Goal: Check status: Verify the current state of an ongoing process or item

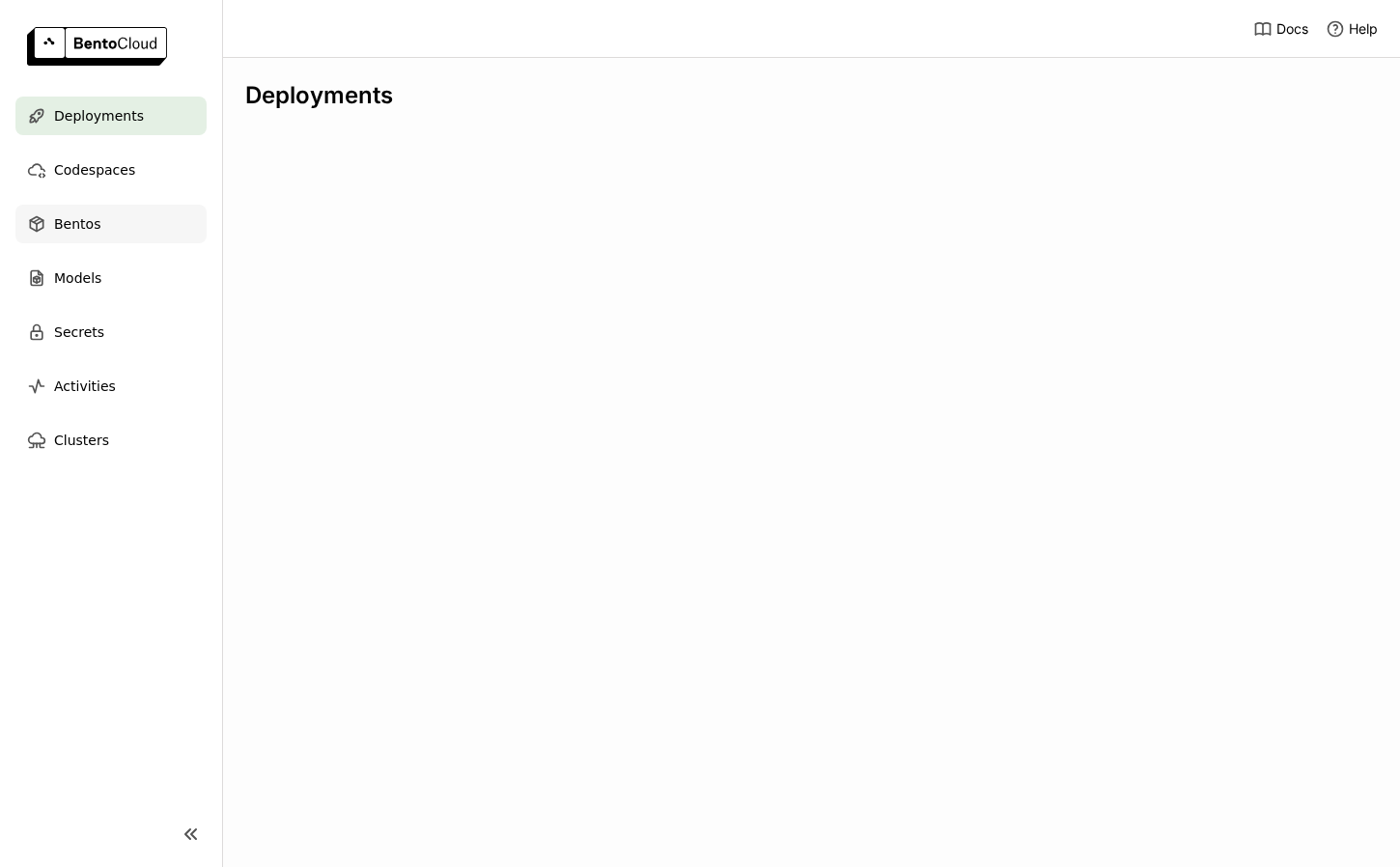
click at [104, 229] on div "Bentos" at bounding box center [111, 224] width 191 height 38
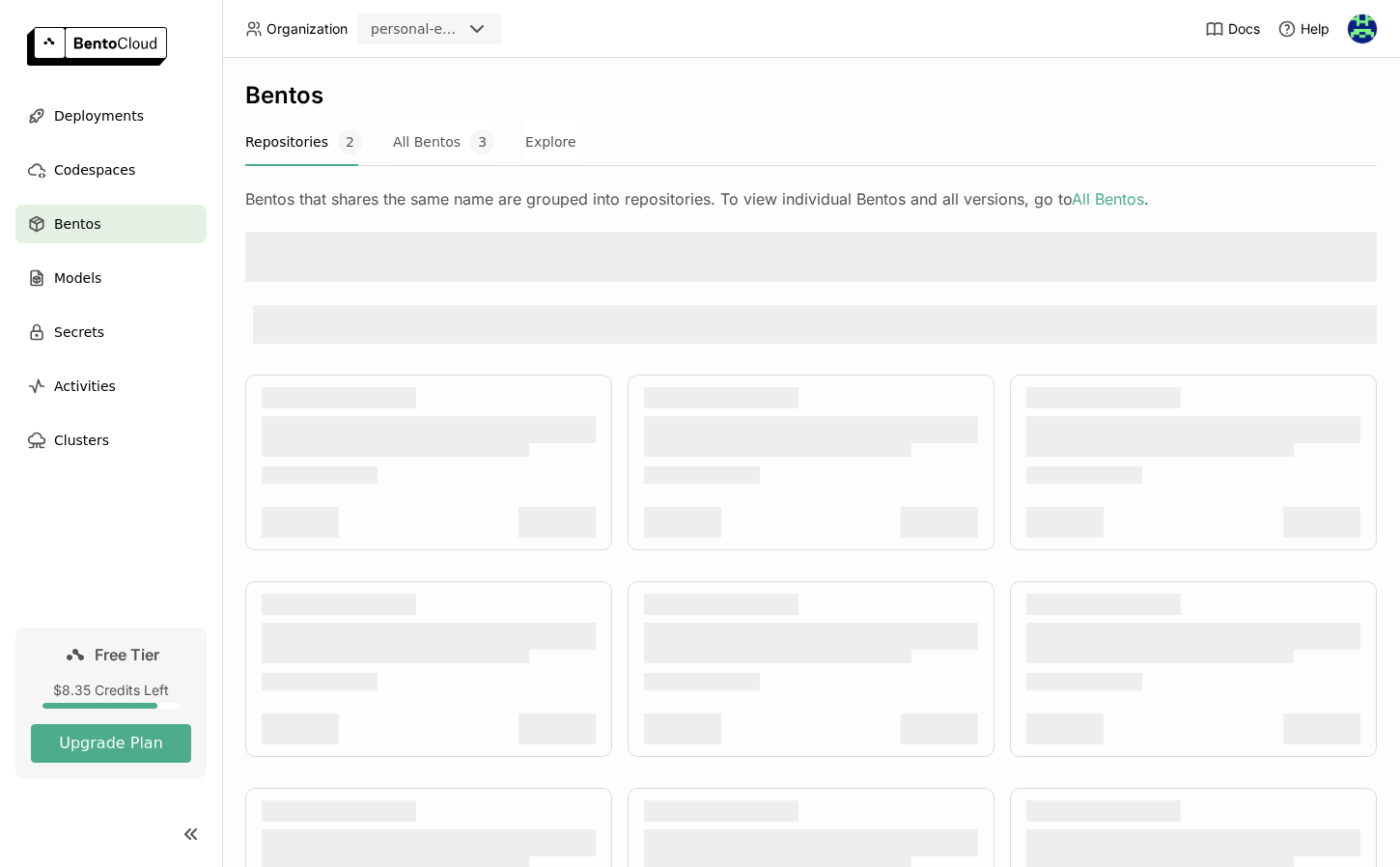
click at [809, 322] on div at bounding box center [815, 324] width 1124 height 38
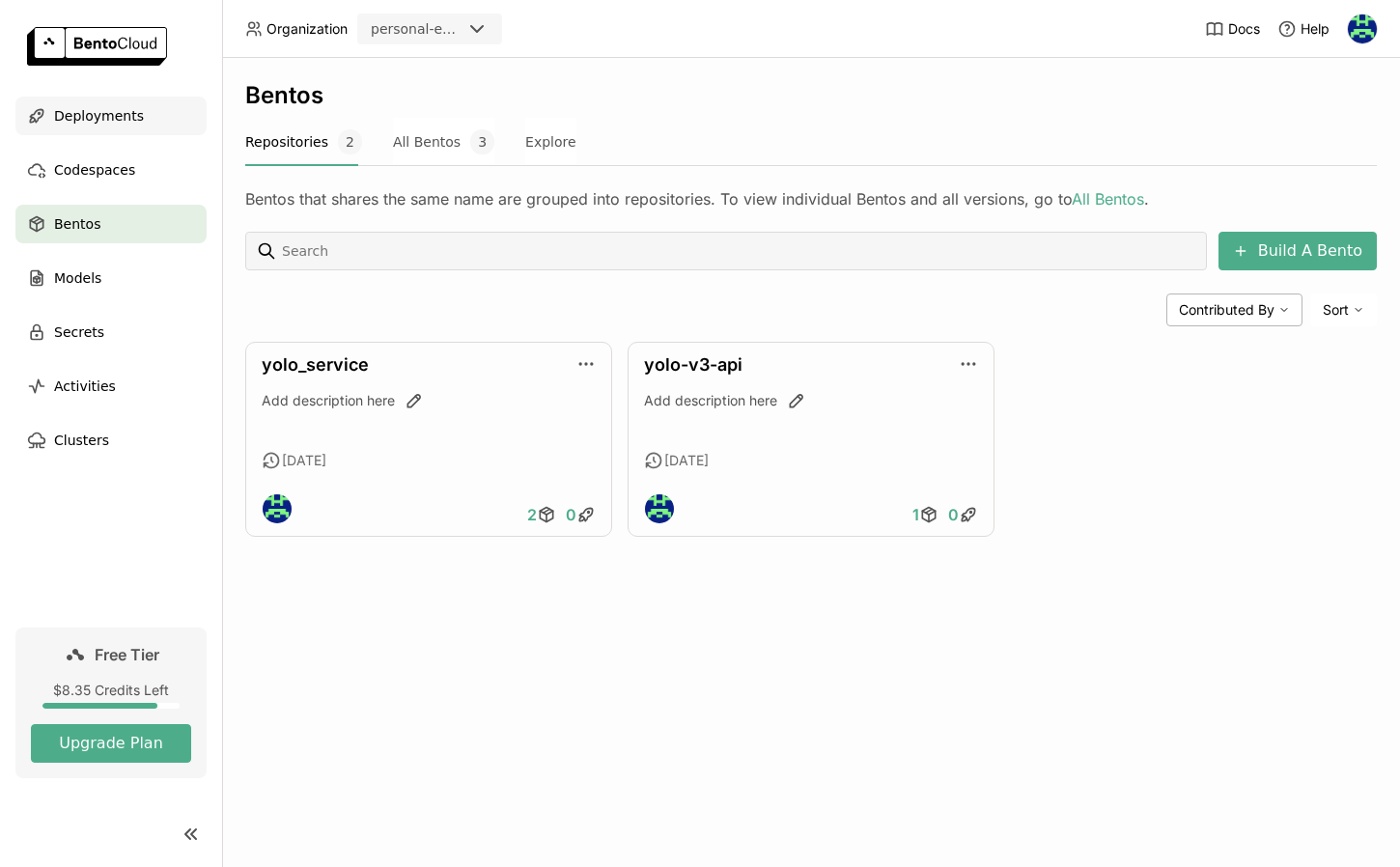
click at [108, 108] on span "Deployments" at bounding box center [99, 116] width 90 height 24
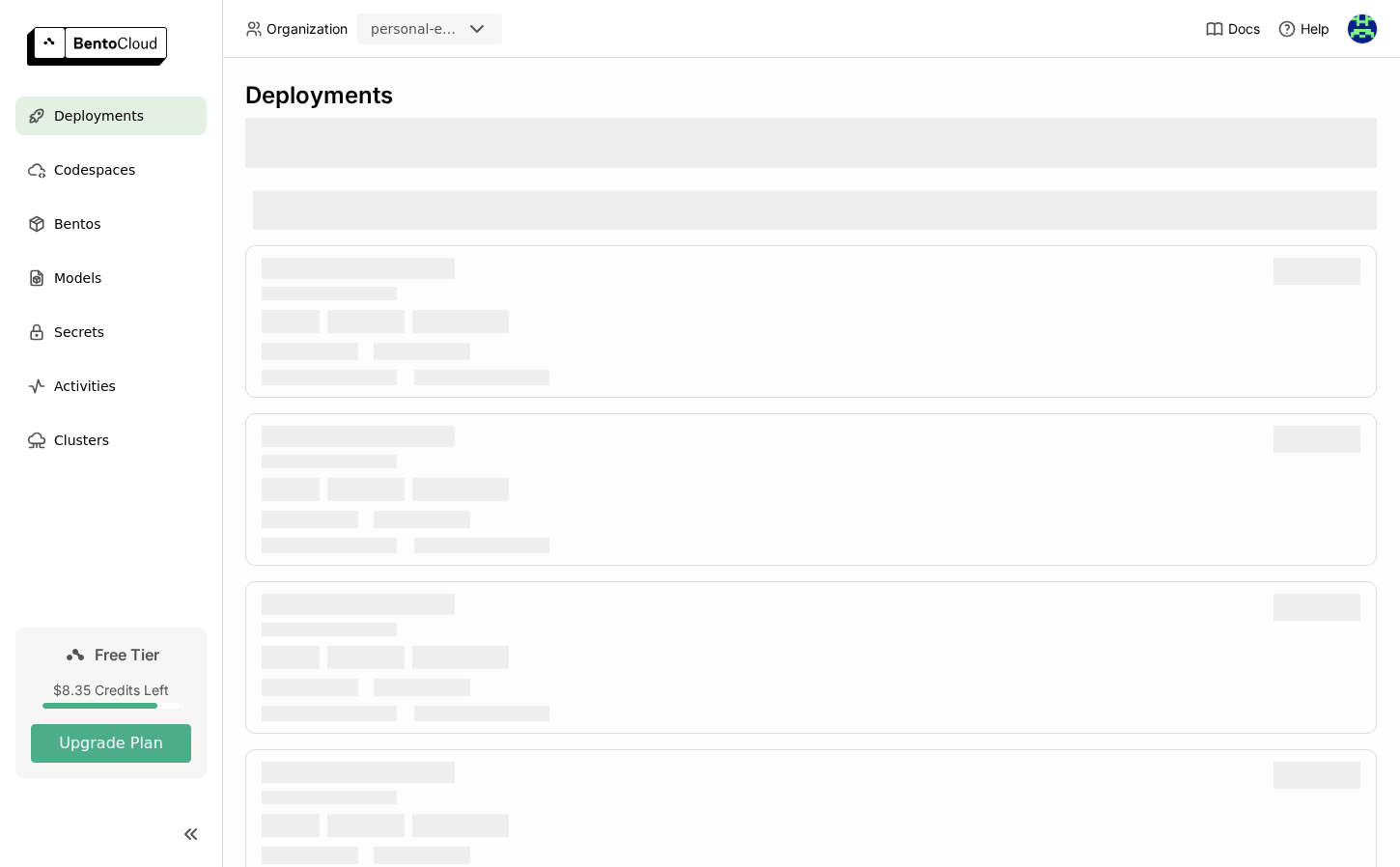
click at [108, 108] on span "Deployments" at bounding box center [99, 116] width 90 height 24
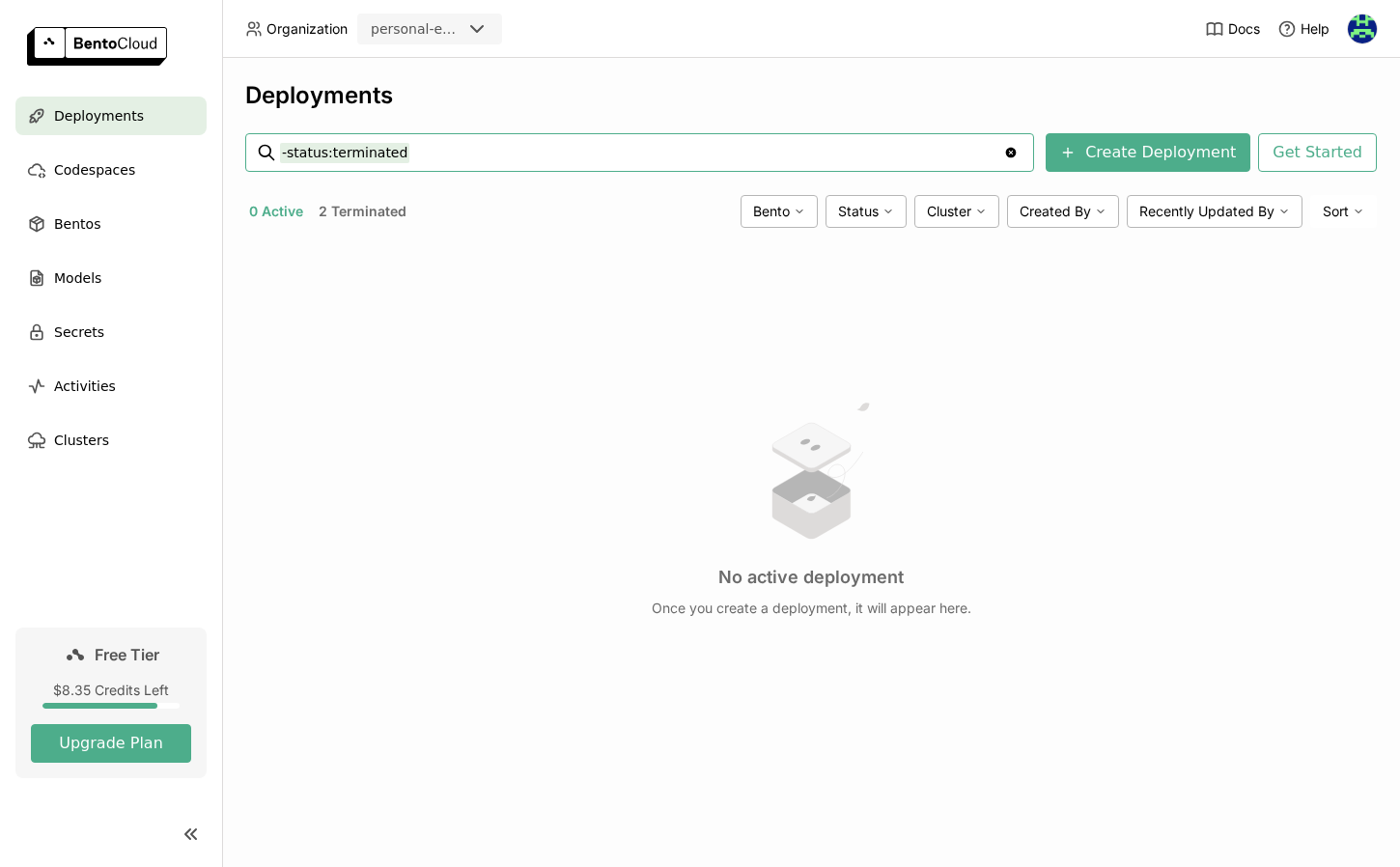
click at [373, 212] on button "2 Terminated" at bounding box center [362, 211] width 96 height 25
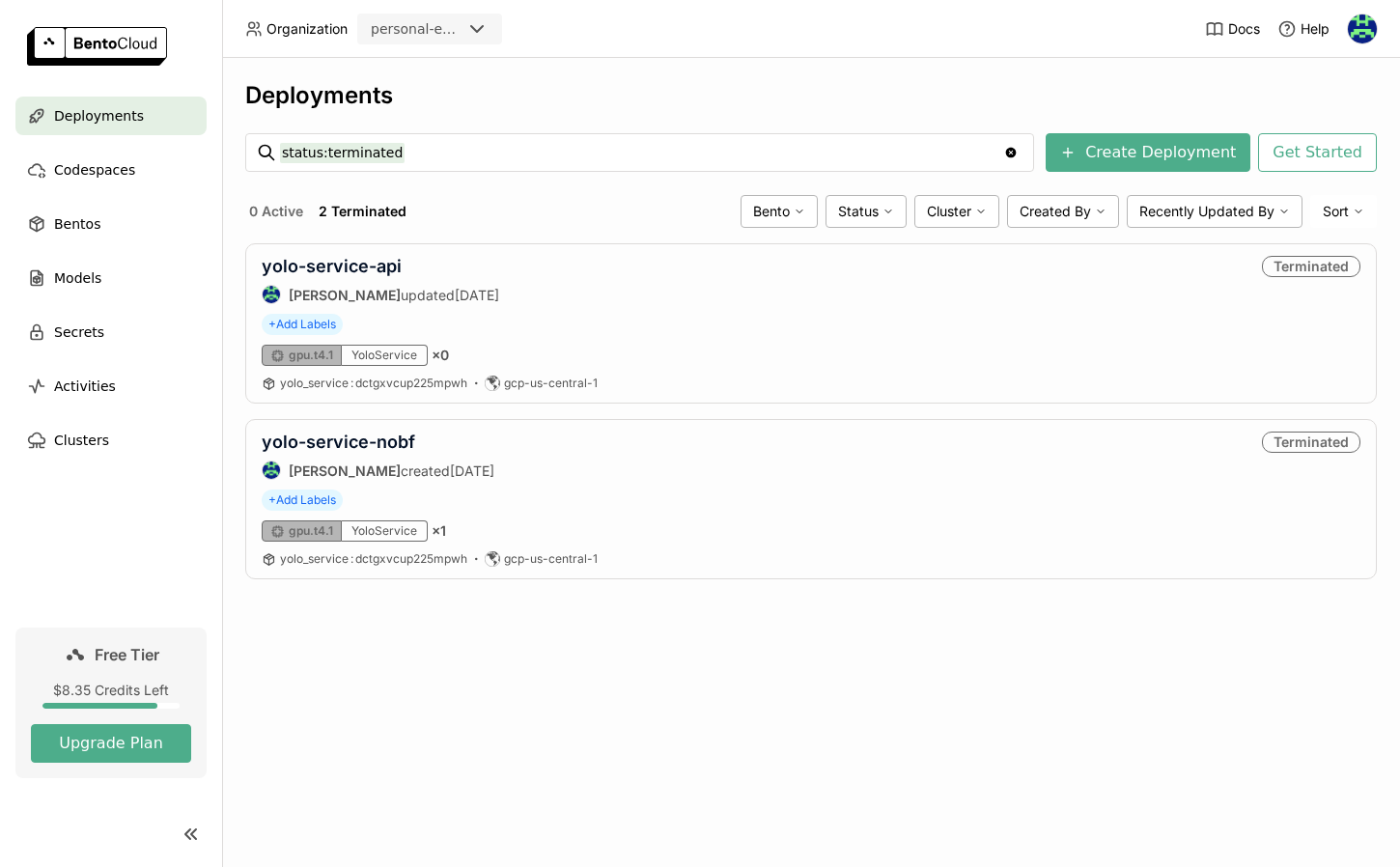
click at [804, 341] on div "yolo-service-api [PERSON_NAME] updated [DATE] Terminated + Add Labels gpu.t4.1 …" at bounding box center [811, 324] width 1132 height 161
click at [379, 261] on link "yolo-service-api" at bounding box center [331, 266] width 140 height 21
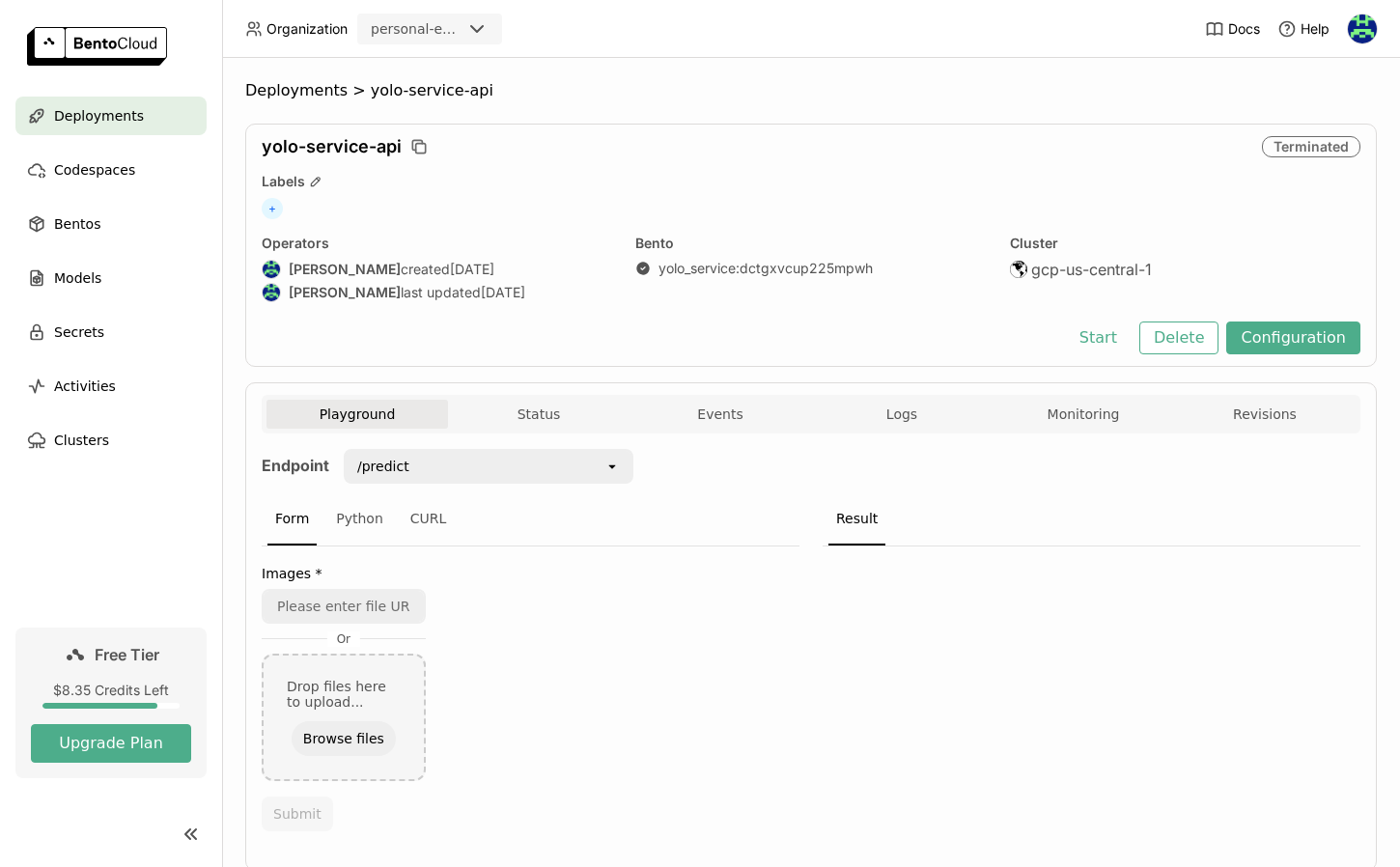
click at [1018, 70] on div "Deployments > yolo-service-api yolo-service-api Terminated Labels + Operators […" at bounding box center [810, 463] width 1178 height 810
click at [1054, 399] on button "Monitoring" at bounding box center [1084, 413] width 181 height 29
